Goal: Check status: Check status

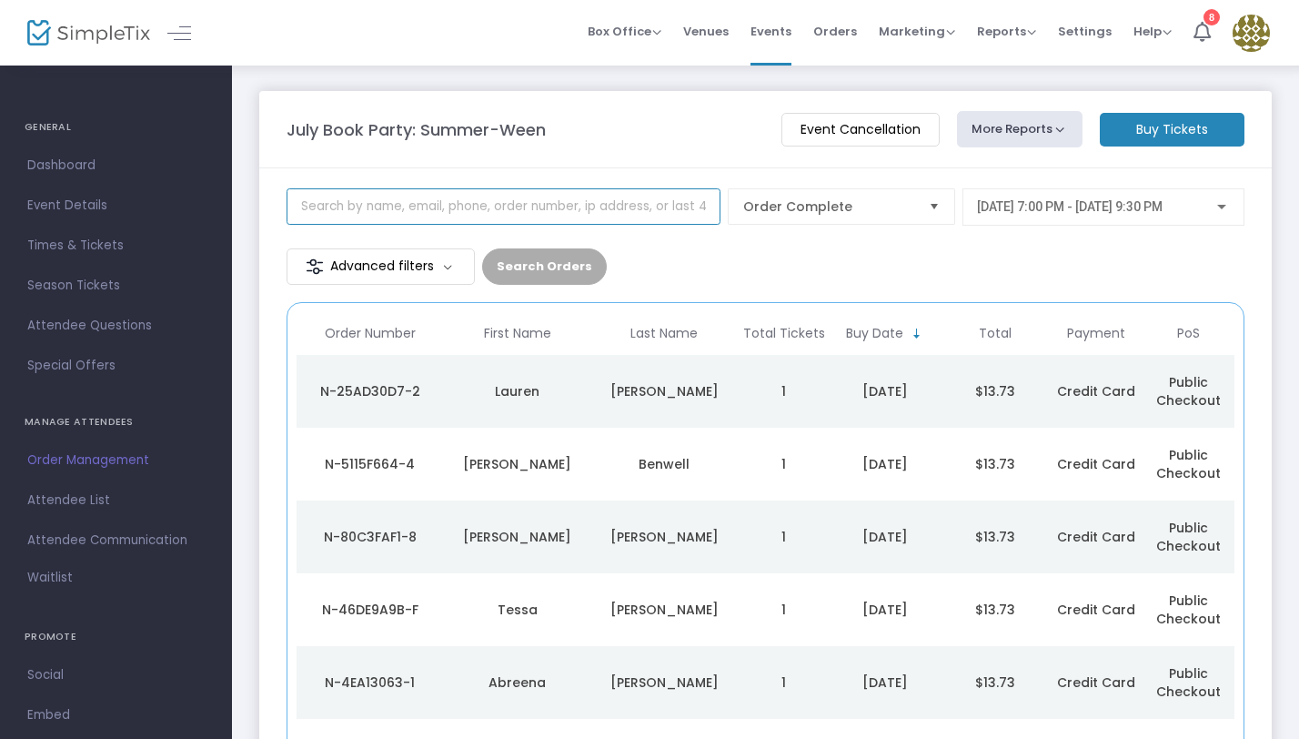
click at [345, 213] on input at bounding box center [504, 206] width 434 height 36
paste input "walden.syd@gmail.com"
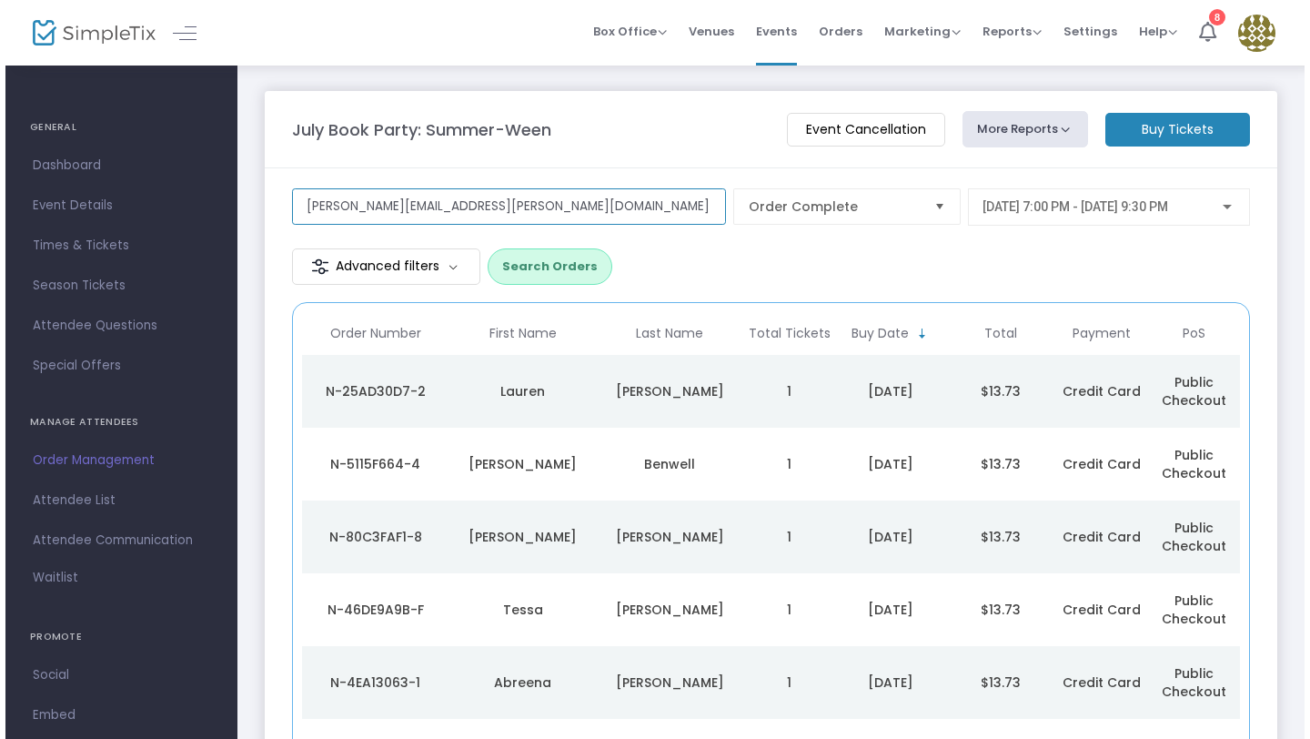
scroll to position [0, 63]
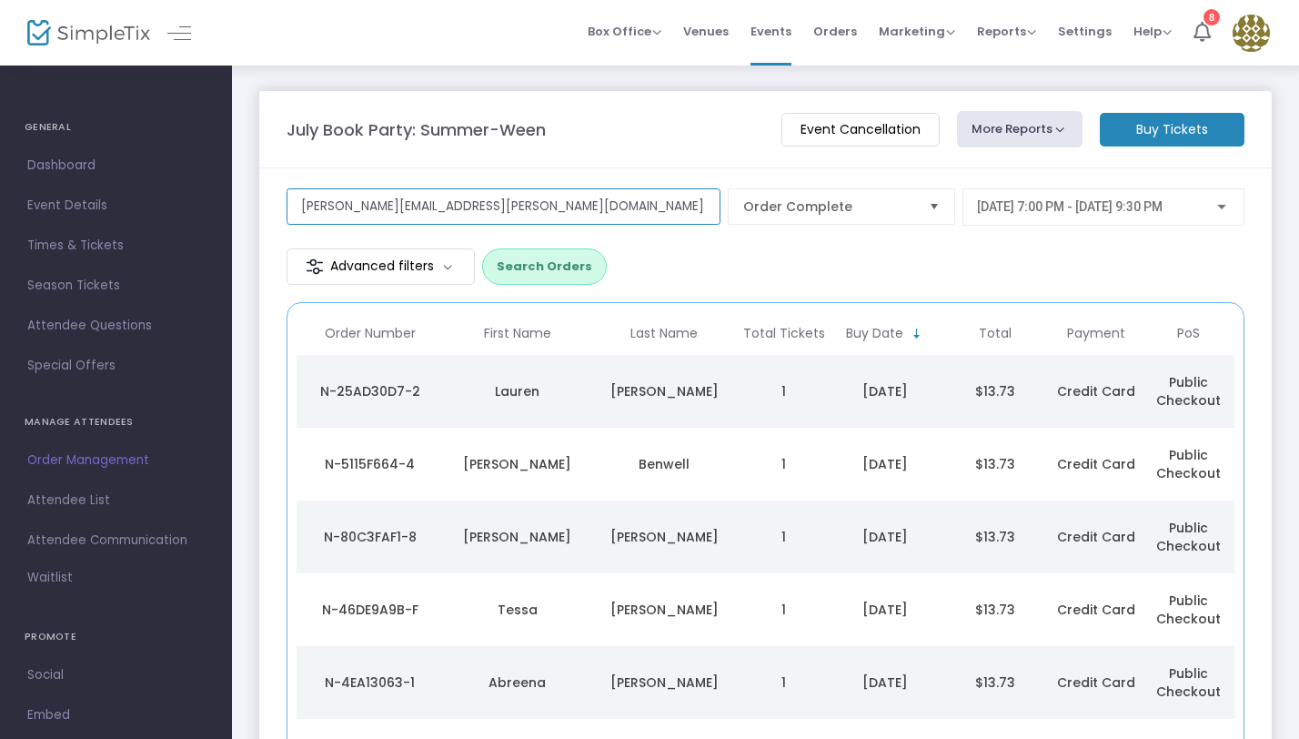
type input "walden.syd@gmail.com"
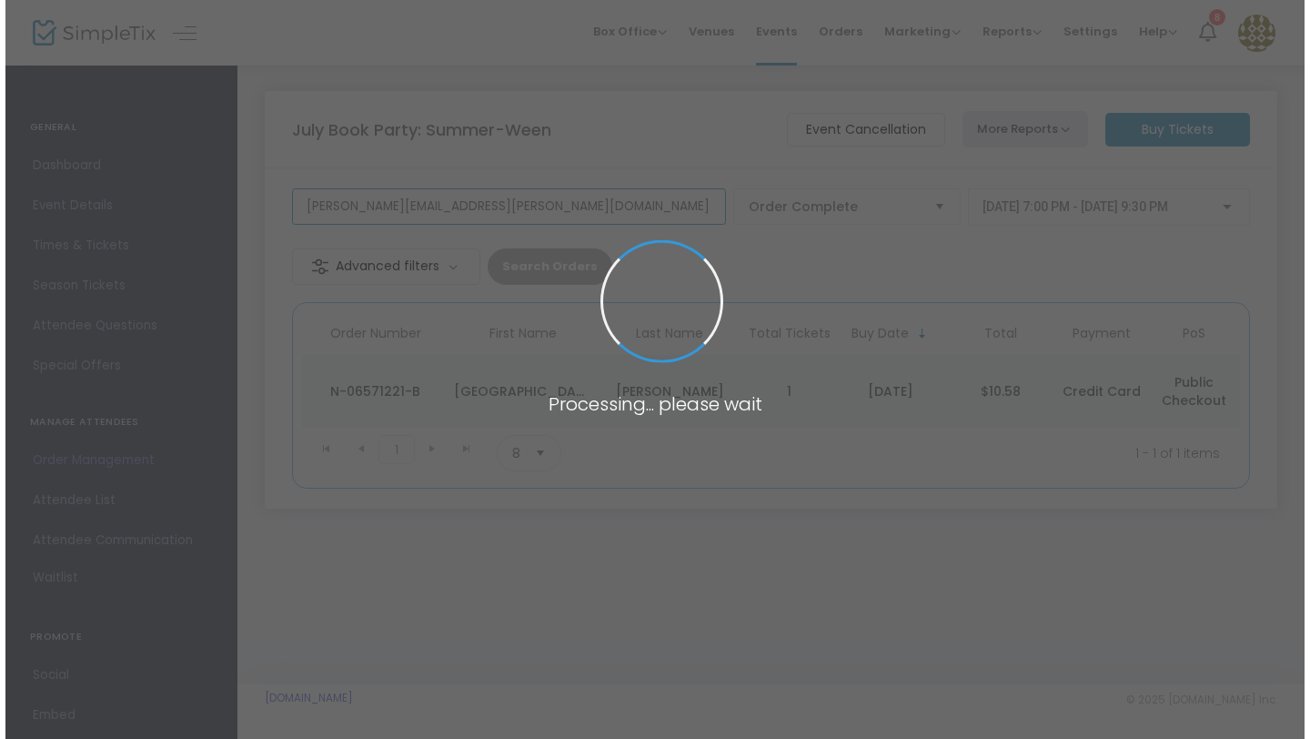
scroll to position [0, 53]
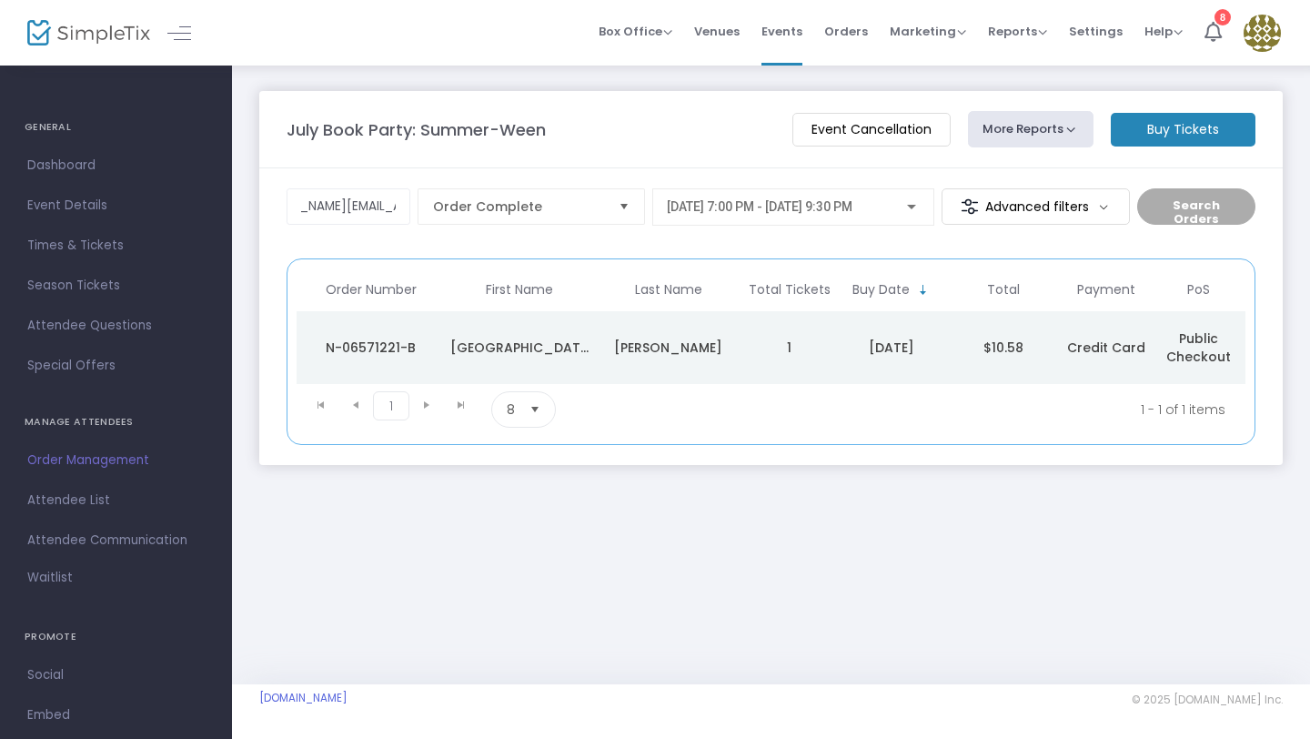
click at [366, 352] on div "N-06571221-B" at bounding box center [371, 348] width 140 height 18
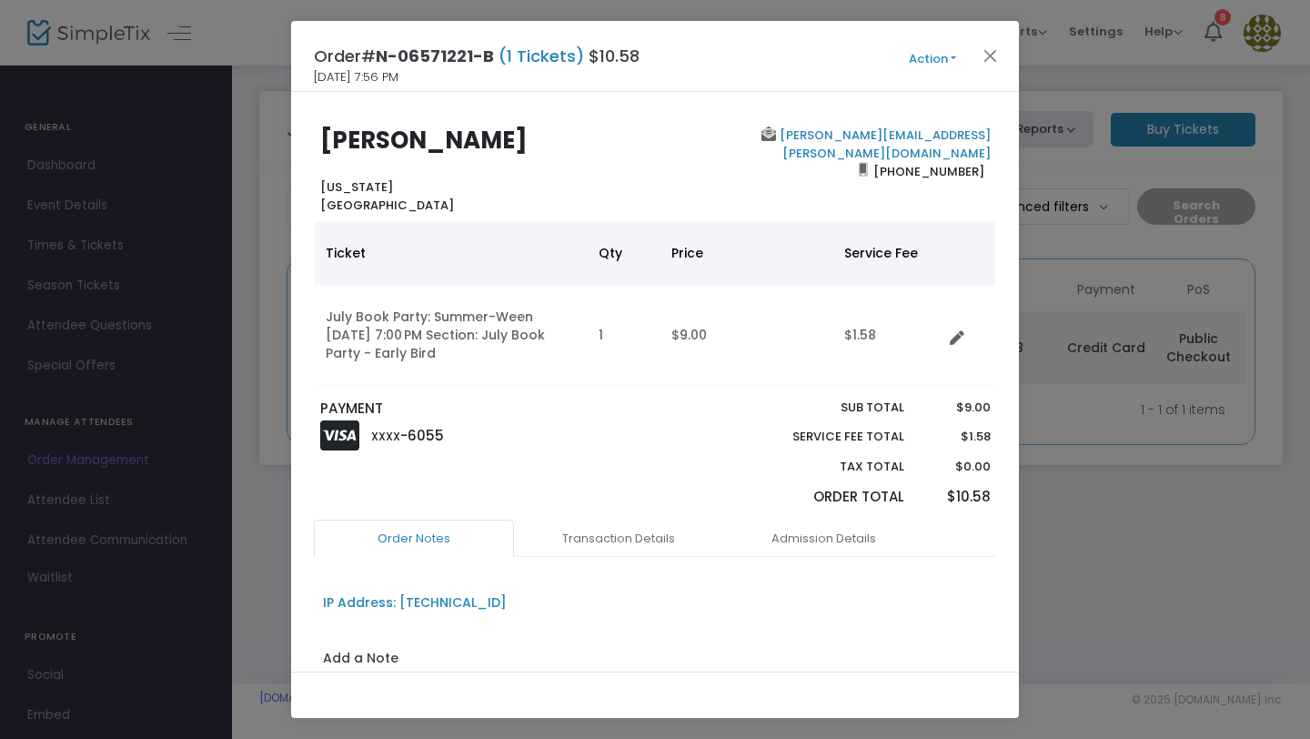
drag, startPoint x: 315, startPoint y: 57, endPoint x: 684, endPoint y: 46, distance: 369.6
click at [684, 46] on div "Order# N-06571221-B (1 Tickets) $10.58 7/27/2025 7:56 PM Action Mark Admitted E…" at bounding box center [655, 56] width 728 height 71
click at [995, 55] on button "Close" at bounding box center [991, 56] width 24 height 24
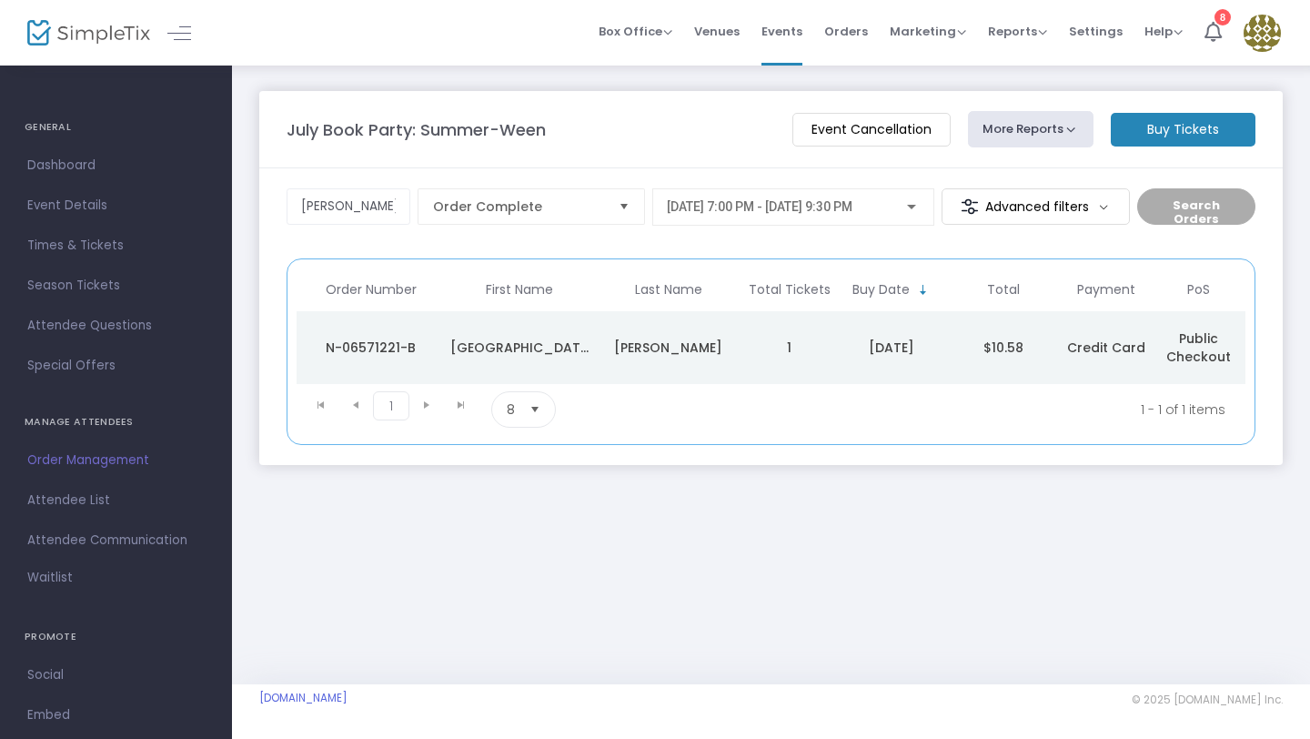
click at [389, 346] on div "N-06571221-B" at bounding box center [371, 348] width 140 height 18
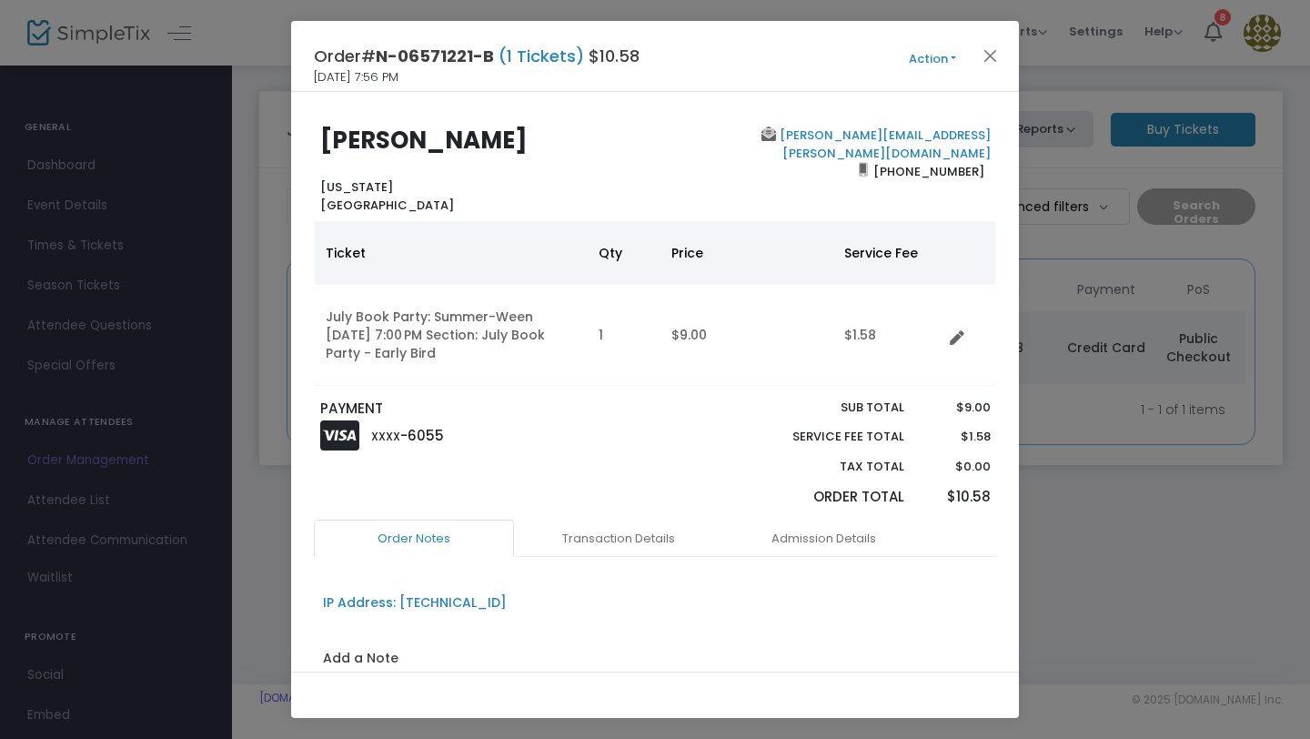
drag, startPoint x: 314, startPoint y: 56, endPoint x: 681, endPoint y: 40, distance: 367.0
click at [680, 41] on div "Order# N-06571221-B (1 Tickets) $10.58 7/27/2025 7:56 PM Action Mark Admitted E…" at bounding box center [655, 56] width 728 height 71
drag, startPoint x: 314, startPoint y: 56, endPoint x: 652, endPoint y: 54, distance: 337.6
click at [652, 54] on div "Order# N-06571221-B (1 Tickets) $10.58 7/27/2025 7:56 PM Action Mark Admitted E…" at bounding box center [655, 56] width 728 height 71
copy h4 "Order# N-06571221-B (1 Tickets) $10.58"
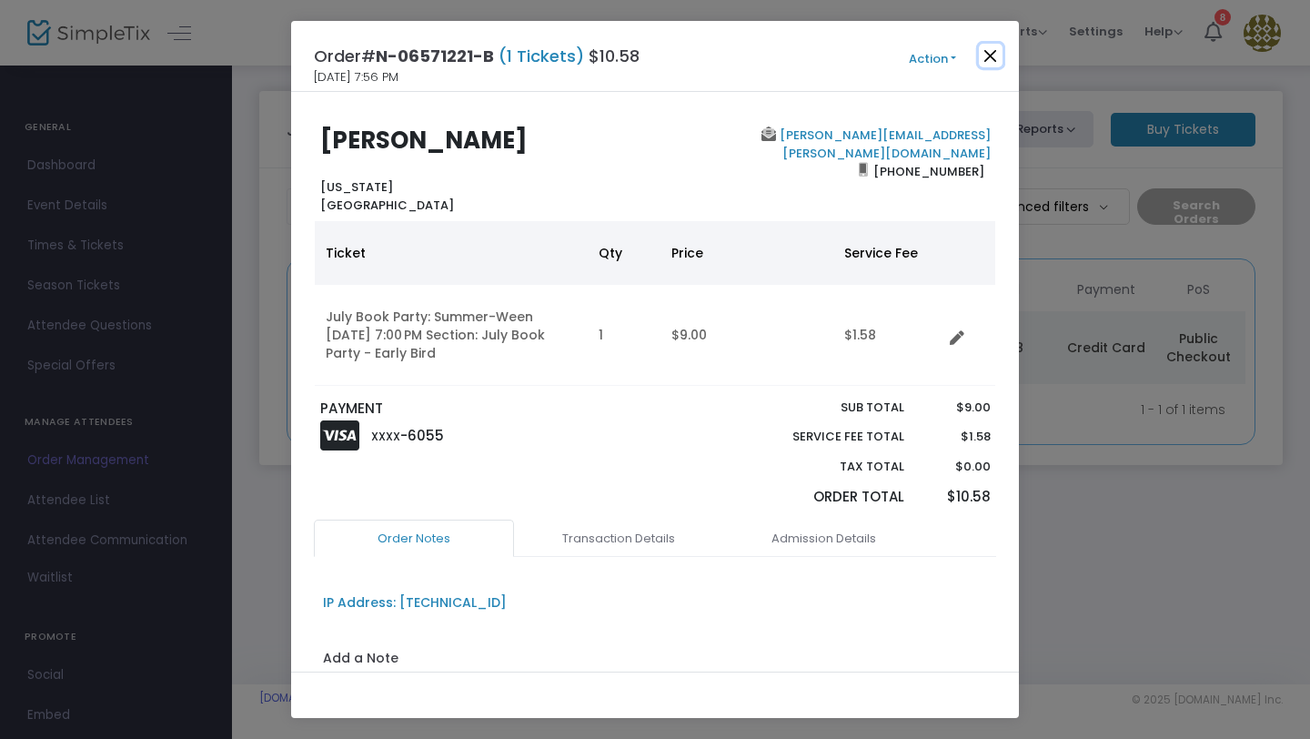
click at [988, 56] on button "Close" at bounding box center [991, 56] width 24 height 24
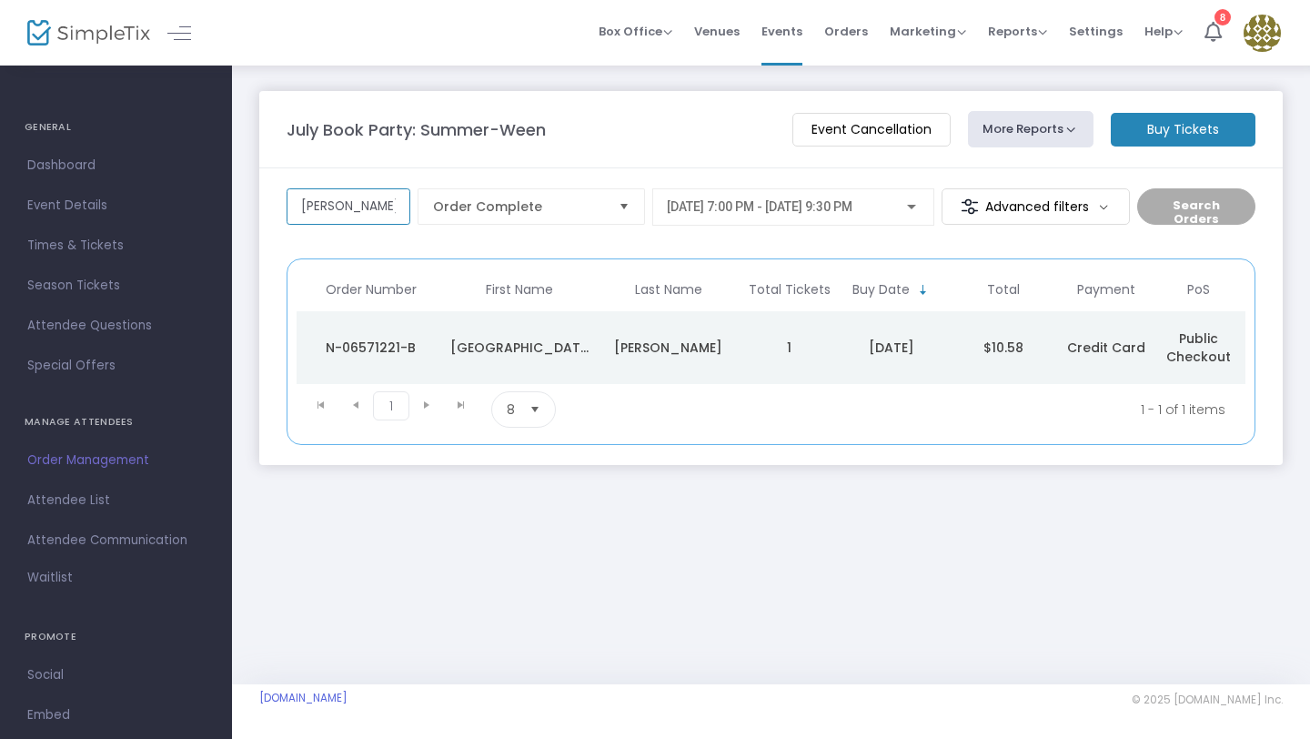
scroll to position [0, 53]
drag, startPoint x: 297, startPoint y: 208, endPoint x: 438, endPoint y: 207, distance: 141.0
click at [438, 207] on div "walden.syd@gmail.com Order Complete 7/31/2025 @ 7:00 PM - 7/31/2025 @ 9:30 PM A…" at bounding box center [771, 214] width 969 height 52
paste input "ldempsey5020@gmail.com"
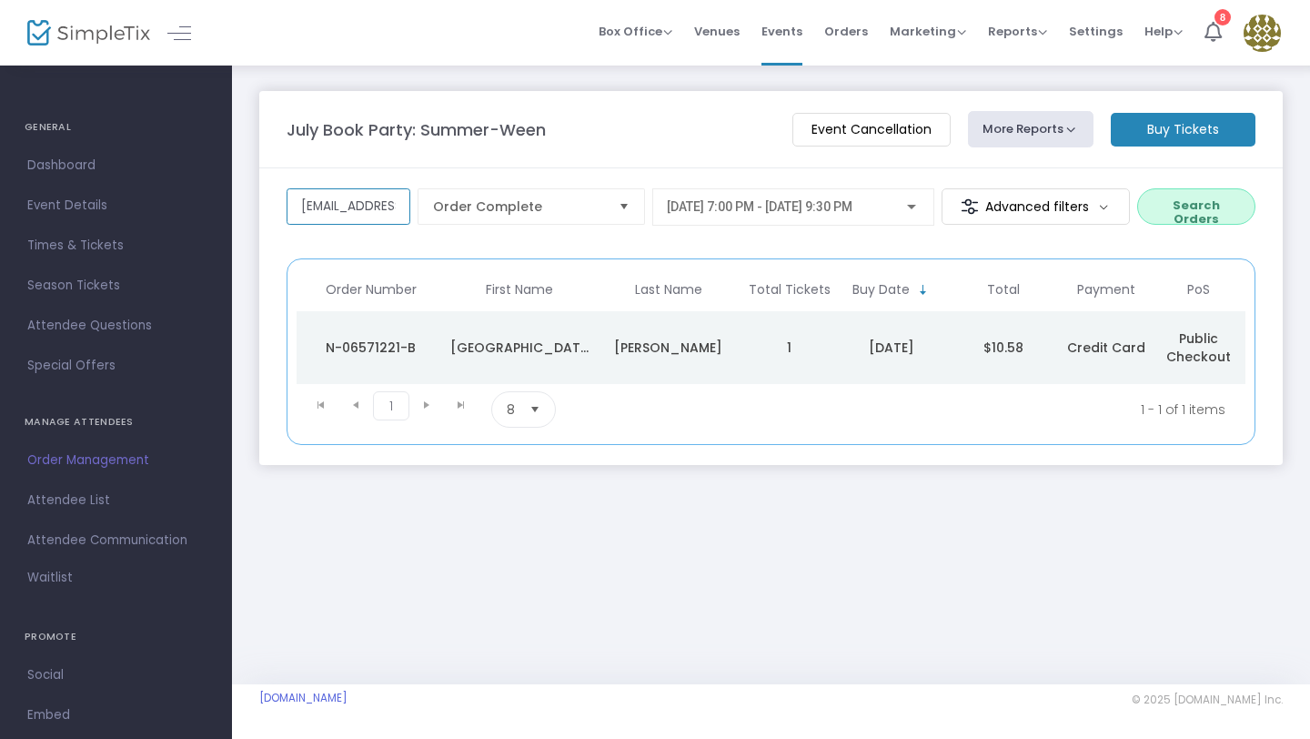
scroll to position [0, 74]
type input "ldempsey5020@gmail.com"
click at [394, 350] on div "N-6DAB092A-A" at bounding box center [371, 348] width 140 height 18
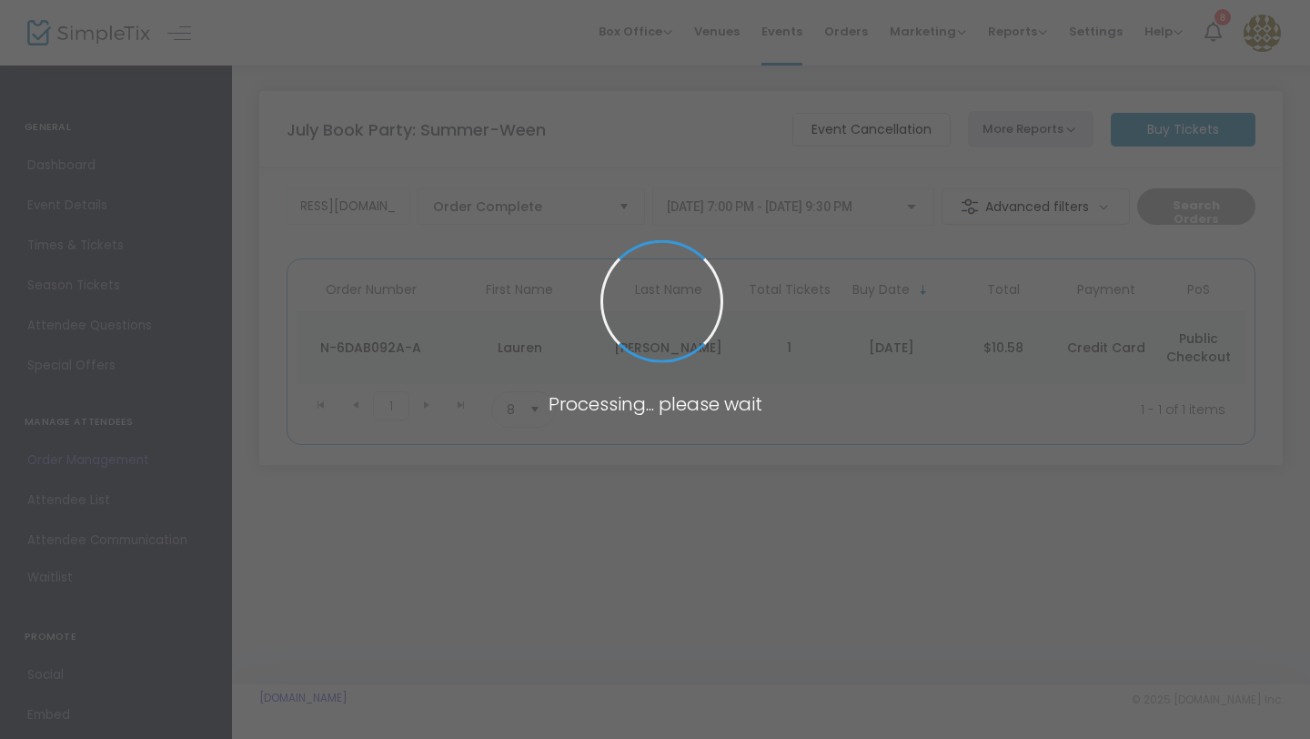
scroll to position [0, 0]
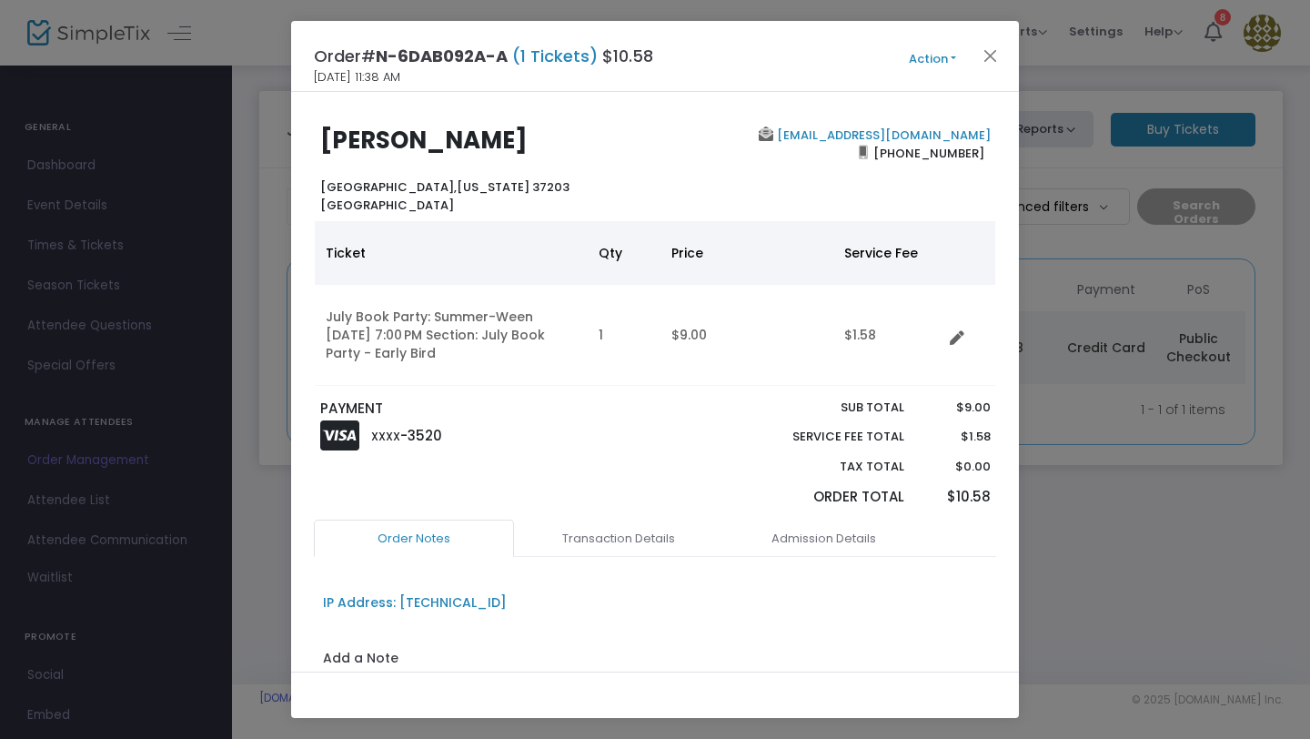
drag, startPoint x: 313, startPoint y: 57, endPoint x: 644, endPoint y: 73, distance: 331.6
click at [644, 73] on div "Order# N-6DAB092A-A (1 Tickets) $10.58 7/28/2025 11:38 AM Action Mark Admitted …" at bounding box center [655, 56] width 728 height 71
copy h4 "Order# N-6DAB092A-A (1 Tickets) $10.58"
